Goal: Navigation & Orientation: Find specific page/section

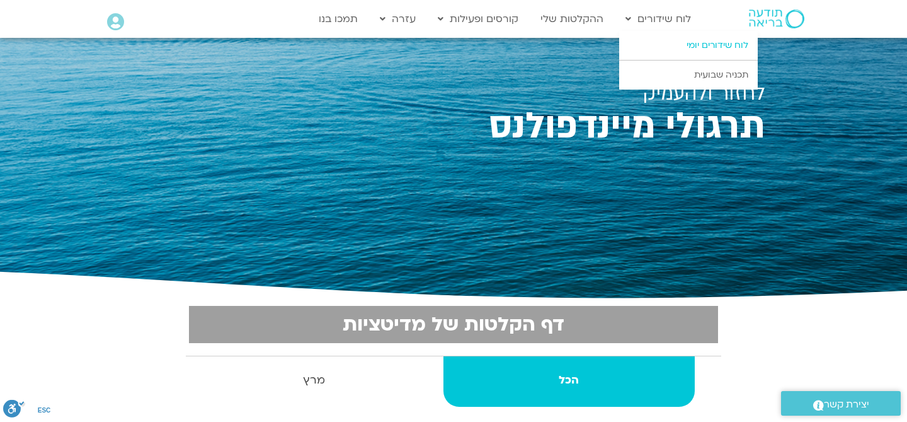
click at [671, 49] on link "לוח שידורים יומי" at bounding box center [688, 45] width 139 height 29
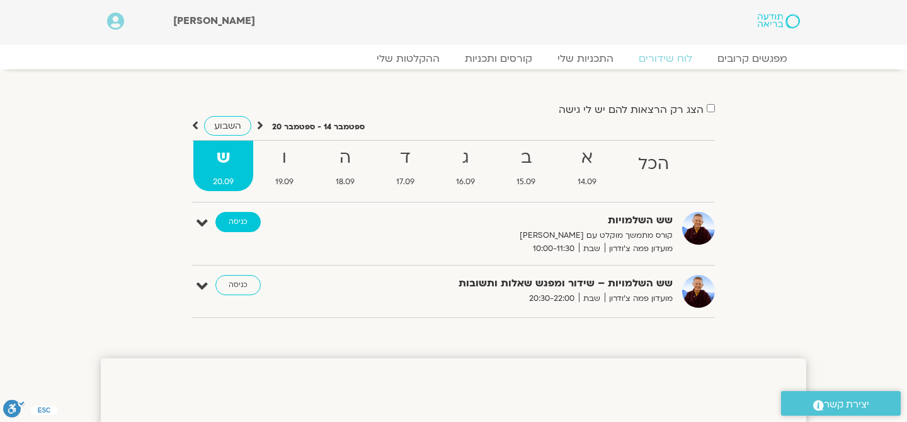
click at [235, 222] on link "כניסה" at bounding box center [238, 222] width 45 height 20
